Goal: Find specific page/section: Find specific page/section

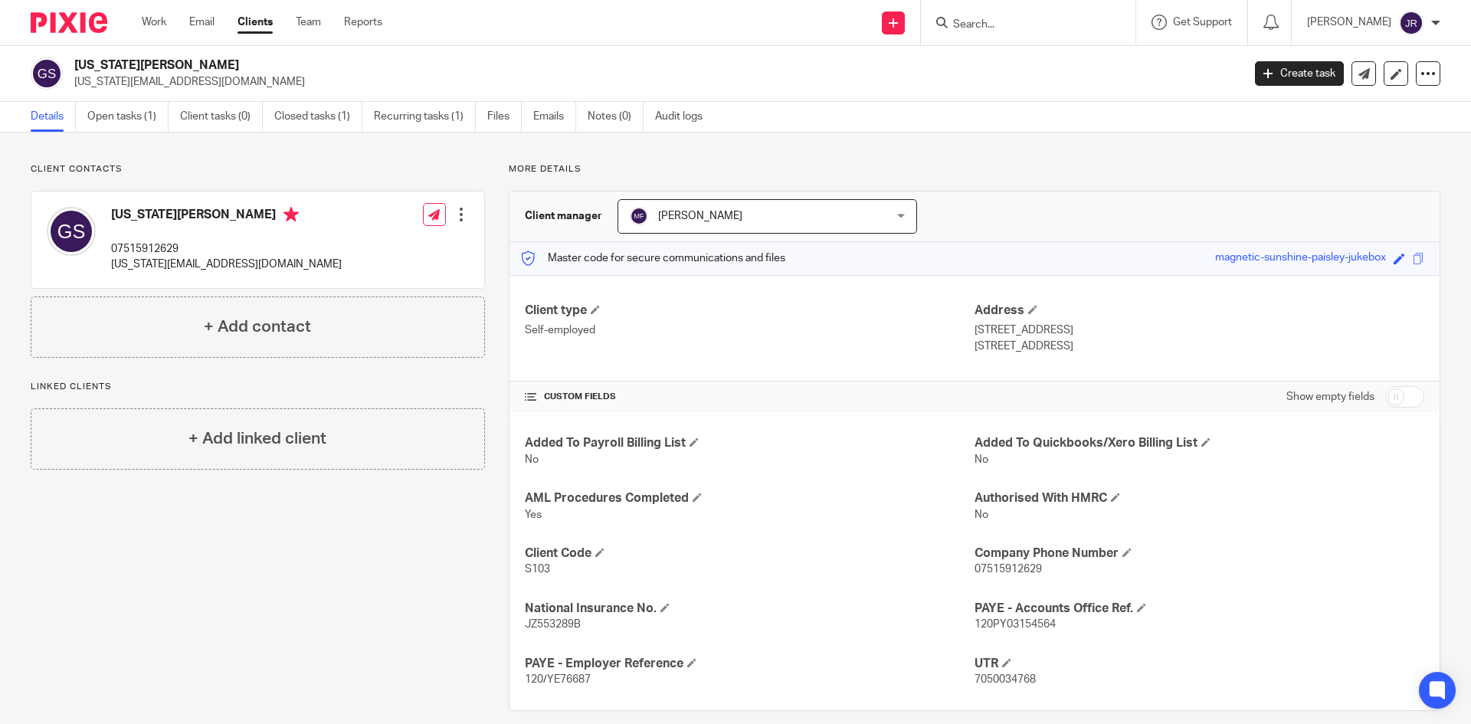
click at [1028, 25] on input "Search" at bounding box center [1020, 25] width 138 height 14
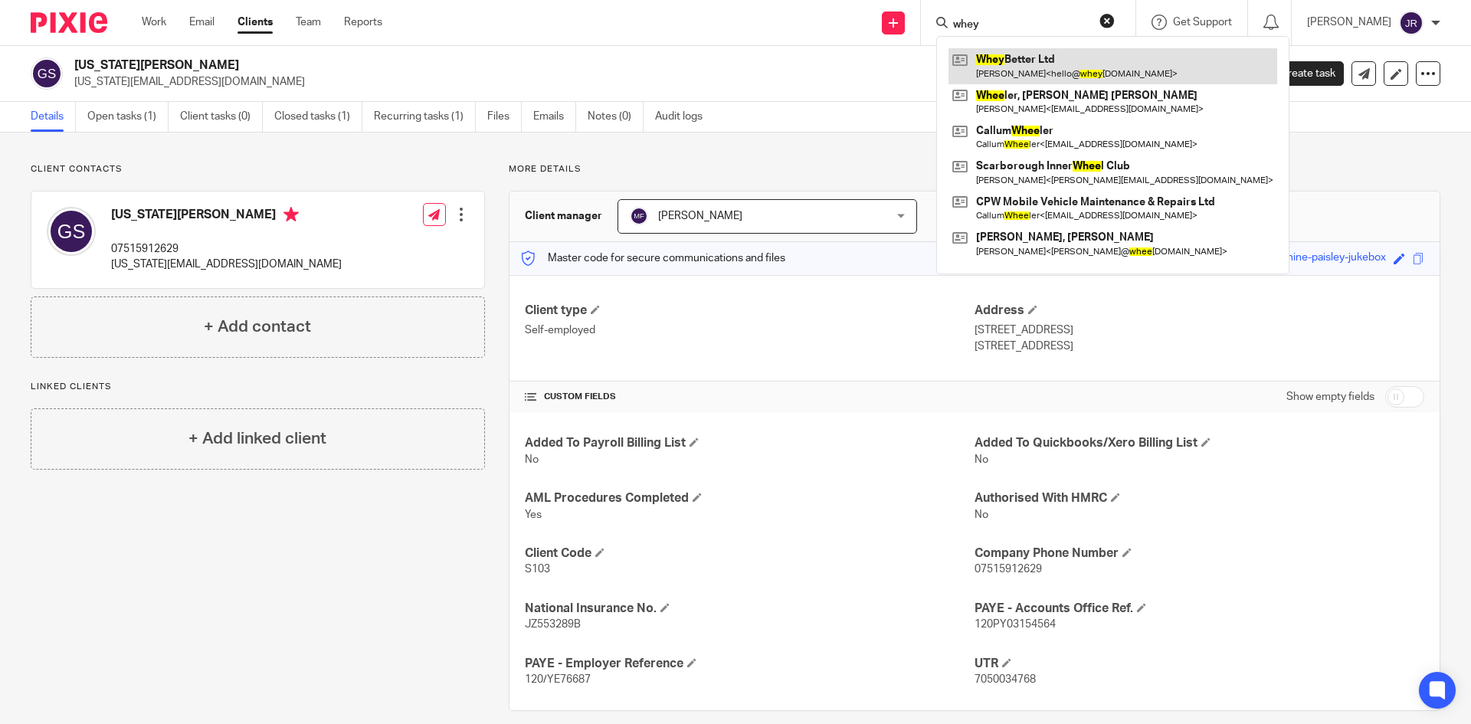
type input "whey"
click at [1059, 72] on link at bounding box center [1112, 65] width 329 height 35
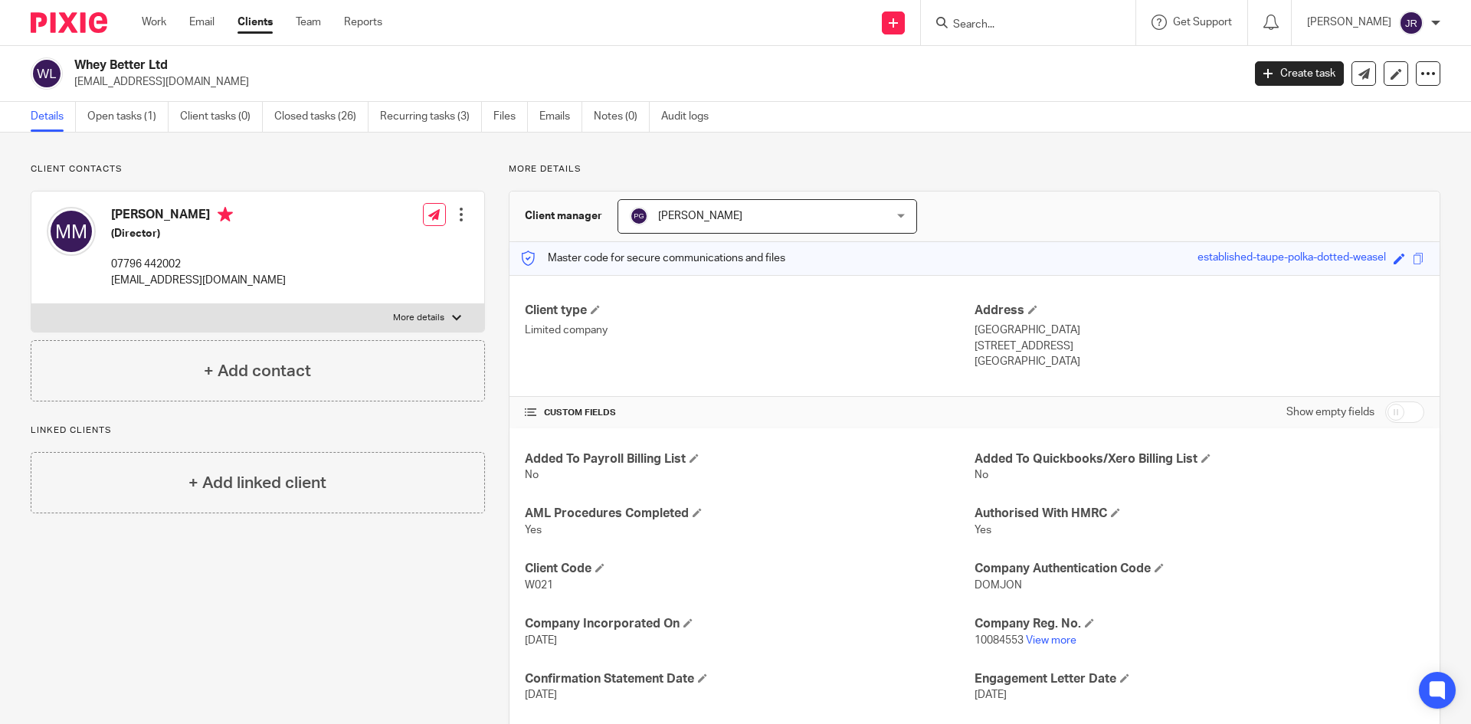
drag, startPoint x: 1046, startPoint y: 25, endPoint x: 1036, endPoint y: 25, distance: 9.2
click at [1046, 25] on input "Search" at bounding box center [1020, 25] width 138 height 14
type input "c w whi"
click at [1052, 69] on link at bounding box center [1089, 65] width 283 height 35
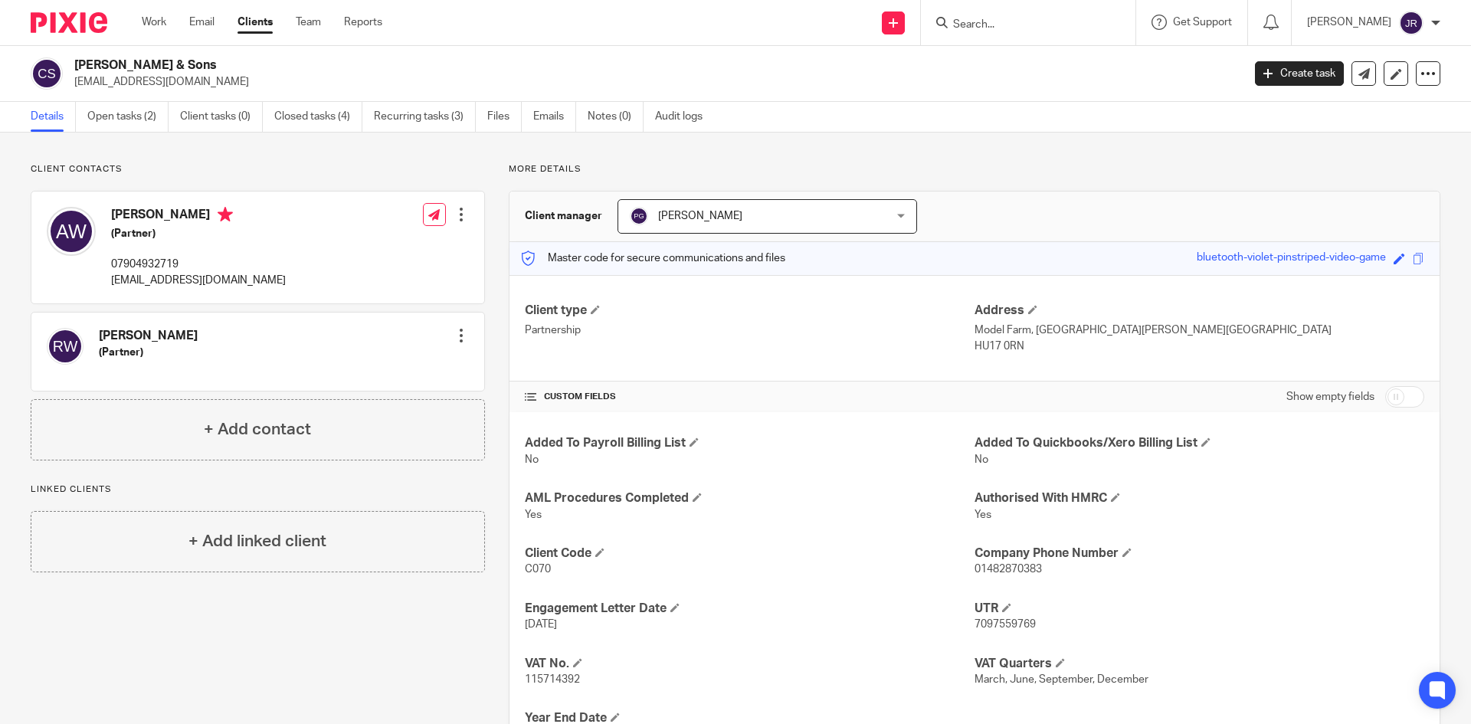
click at [1014, 31] on div at bounding box center [1028, 22] width 214 height 45
click at [1033, 15] on form at bounding box center [1032, 22] width 163 height 19
click at [1036, 28] on input "Search" at bounding box center [1020, 25] width 138 height 14
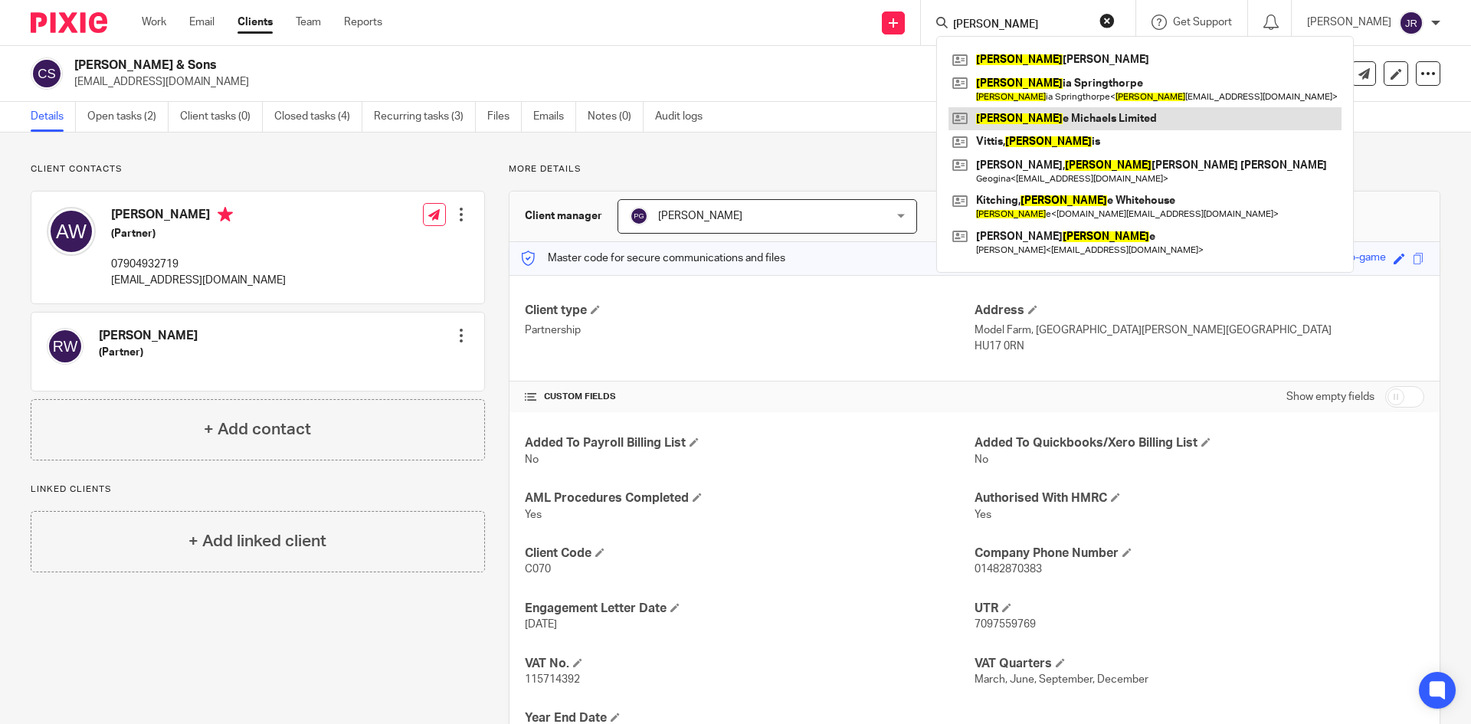
type input "georg"
click at [1097, 118] on link at bounding box center [1144, 118] width 393 height 23
